Goal: Task Accomplishment & Management: Use online tool/utility

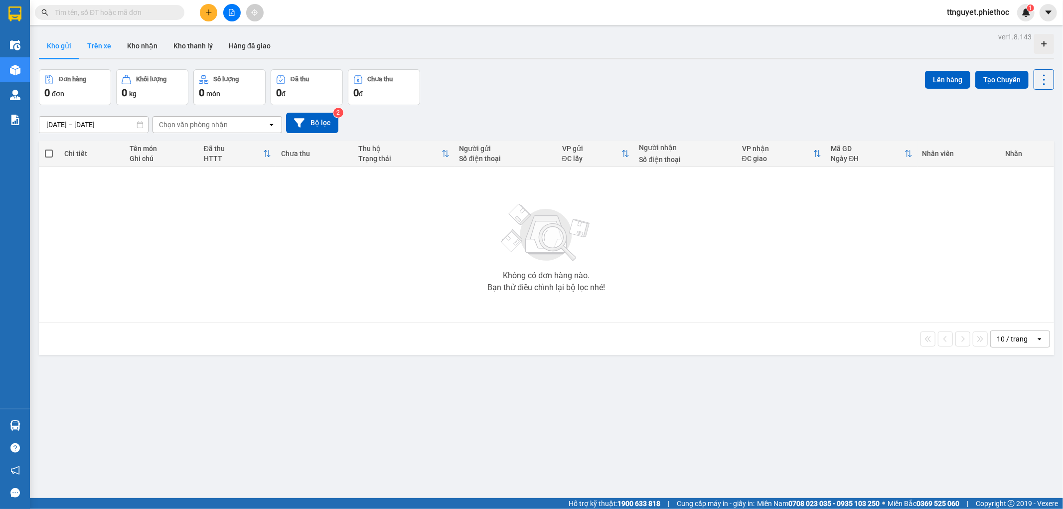
click at [98, 45] on button "Trên xe" at bounding box center [99, 46] width 40 height 24
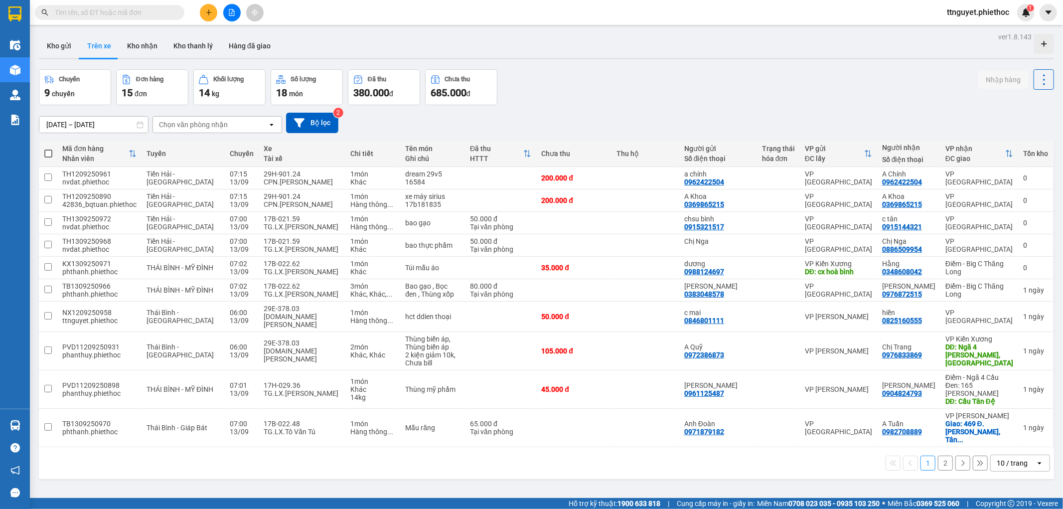
click at [204, 123] on div "Chọn văn phòng nhận" at bounding box center [193, 125] width 69 height 10
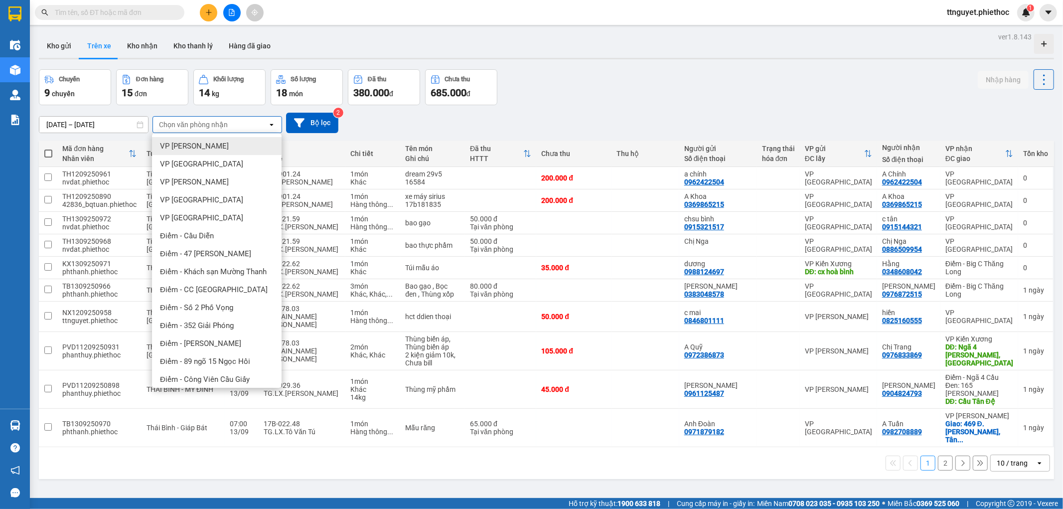
click at [201, 143] on span "VP Nguyễn Xiển" at bounding box center [194, 146] width 69 height 10
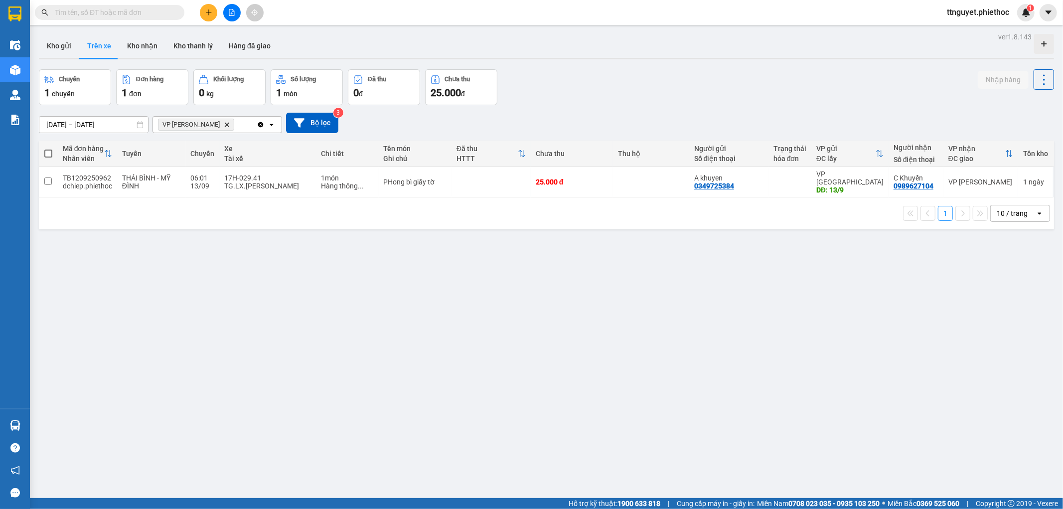
click at [45, 153] on span at bounding box center [48, 153] width 8 height 8
click at [48, 148] on input "checkbox" at bounding box center [48, 148] width 0 height 0
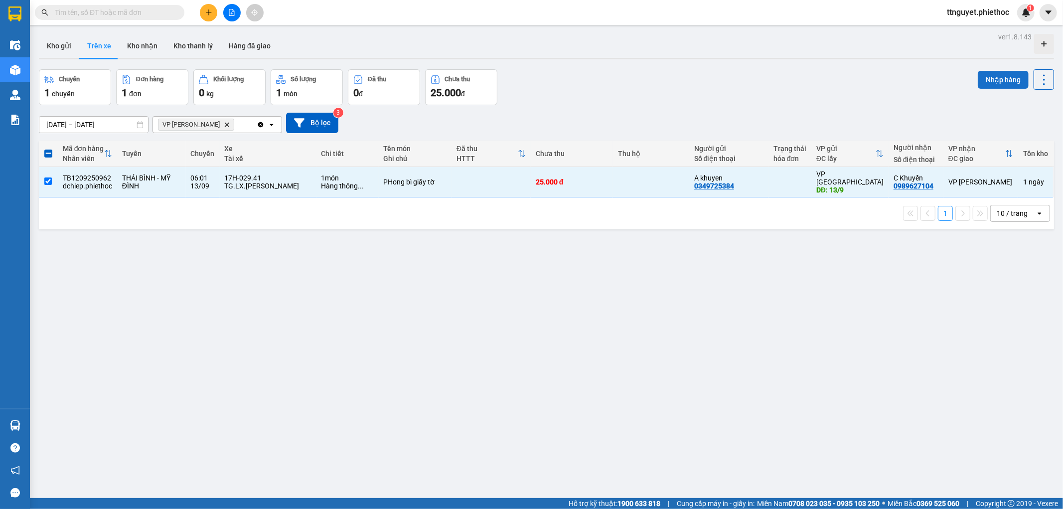
click at [979, 76] on button "Nhập hàng" at bounding box center [1002, 80] width 51 height 18
checkbox input "false"
